Goal: Obtain resource: Download file/media

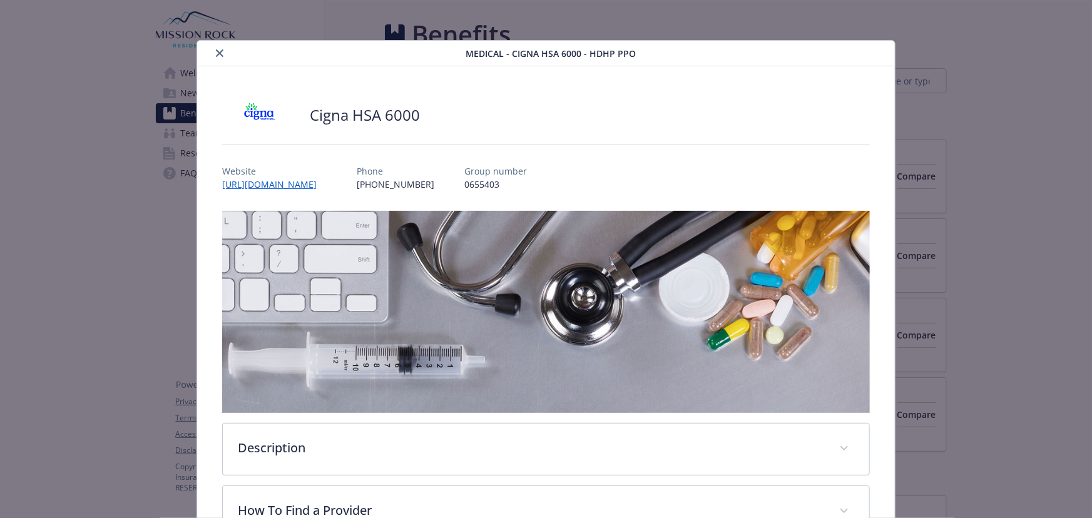
scroll to position [38, 0]
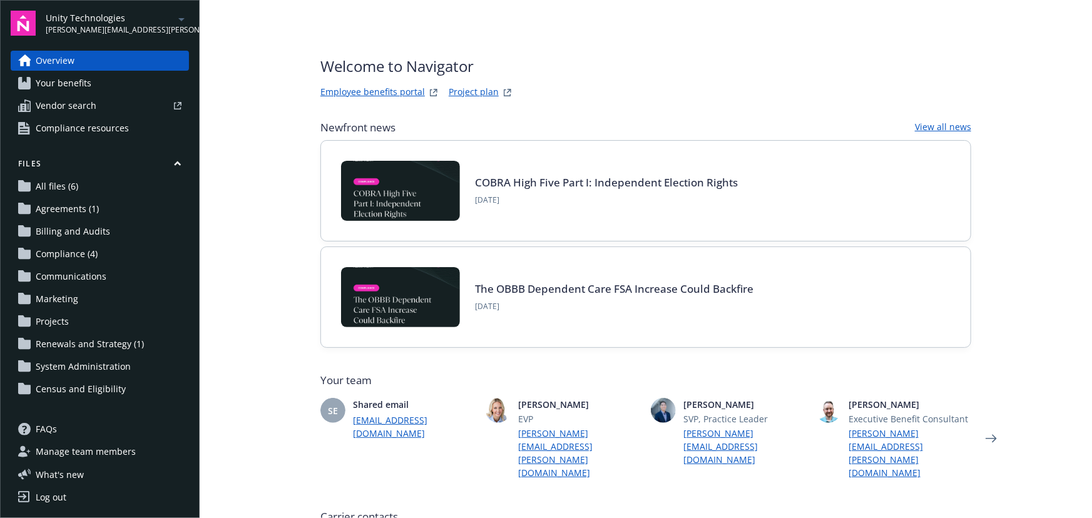
click at [474, 88] on link "Project plan" at bounding box center [474, 92] width 50 height 15
